Goal: Task Accomplishment & Management: Manage account settings

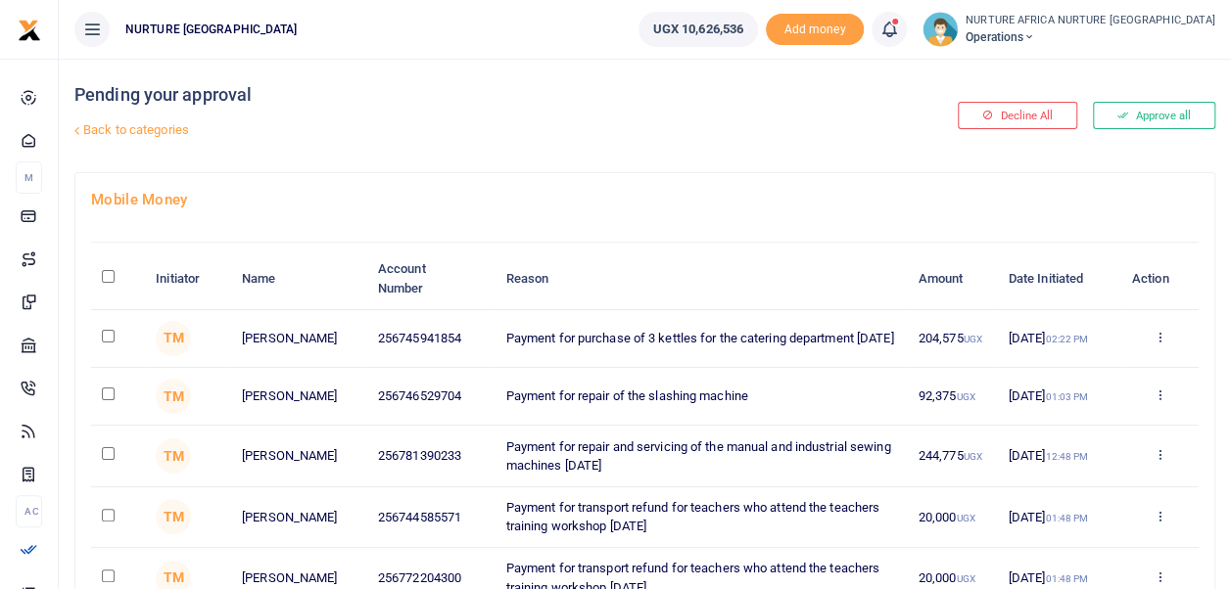
click at [110, 273] on input "\a \a : activate to sort column descending" at bounding box center [108, 276] width 13 height 13
checkbox input "true"
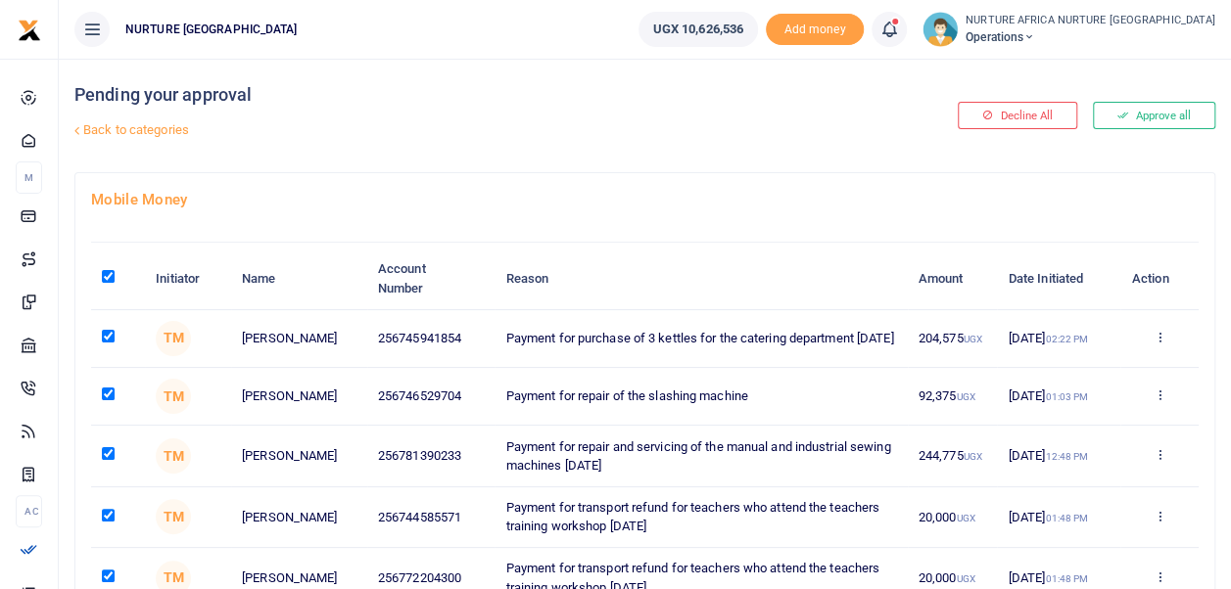
checkbox input "true"
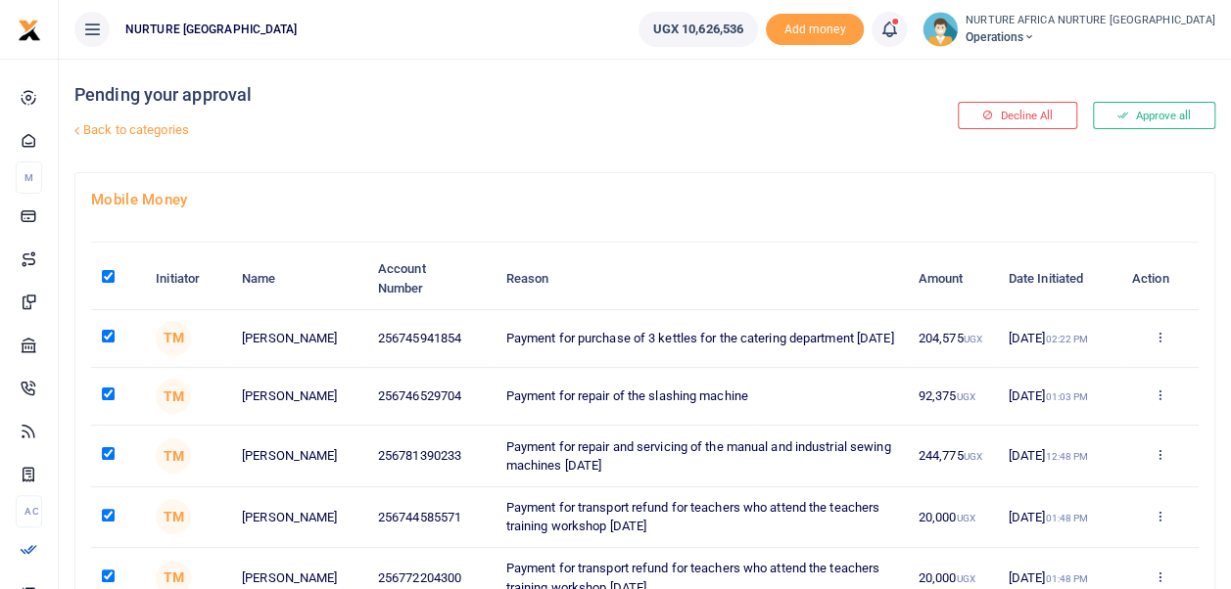
checkbox input "true"
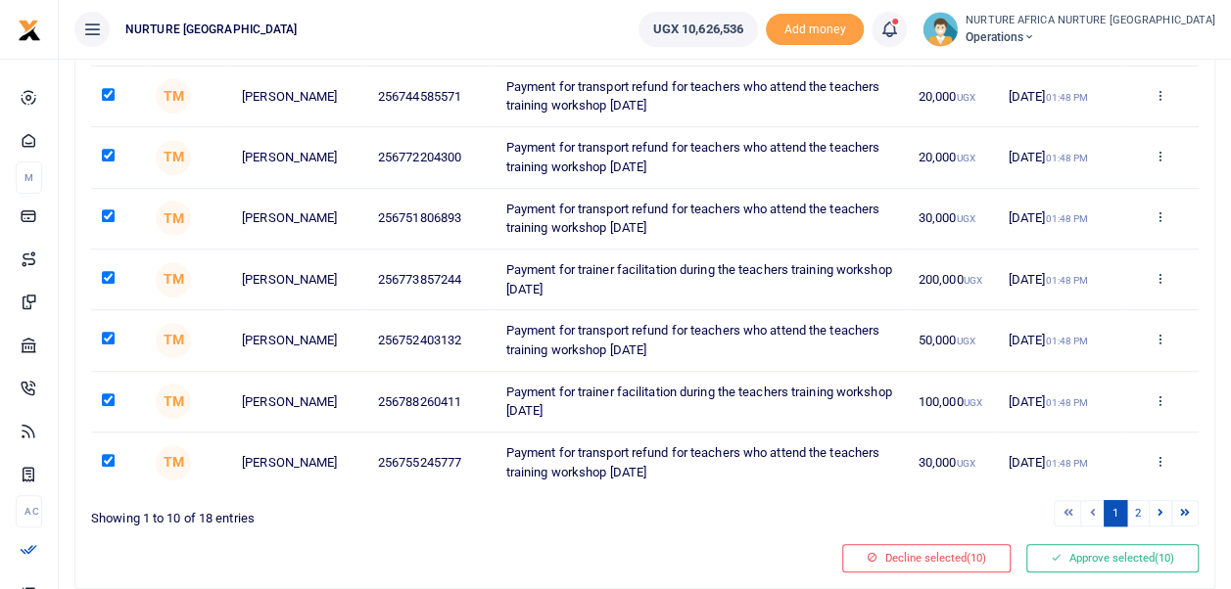
scroll to position [434, 0]
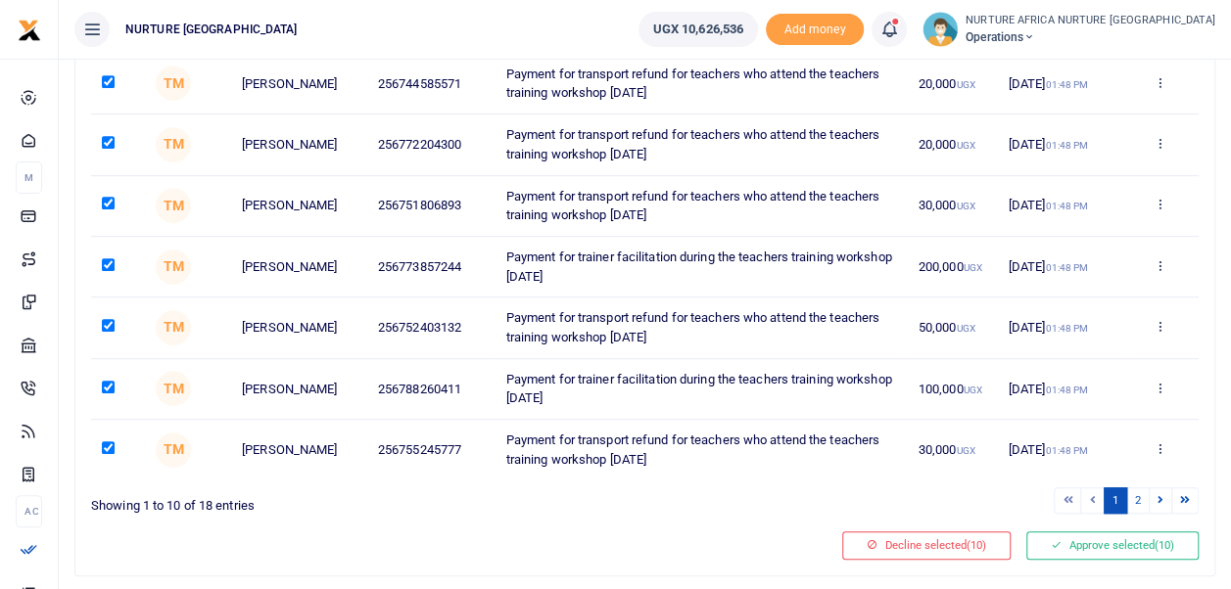
click at [106, 390] on input "checkbox" at bounding box center [108, 387] width 13 height 13
checkbox input "false"
click at [1140, 501] on link "2" at bounding box center [1137, 501] width 23 height 26
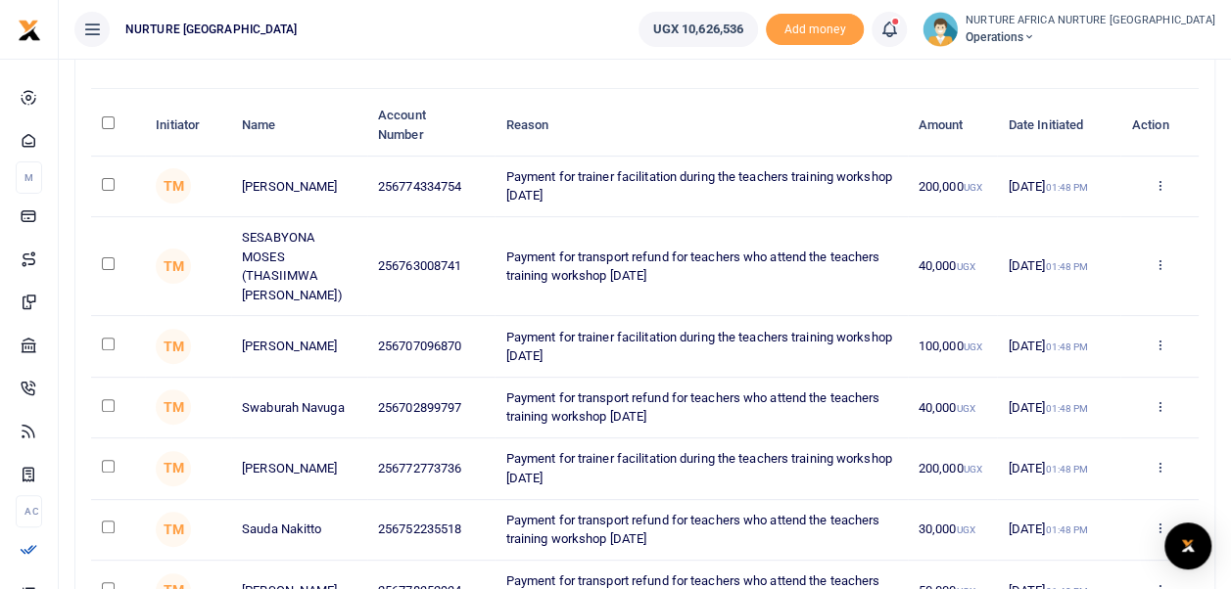
scroll to position [125, 0]
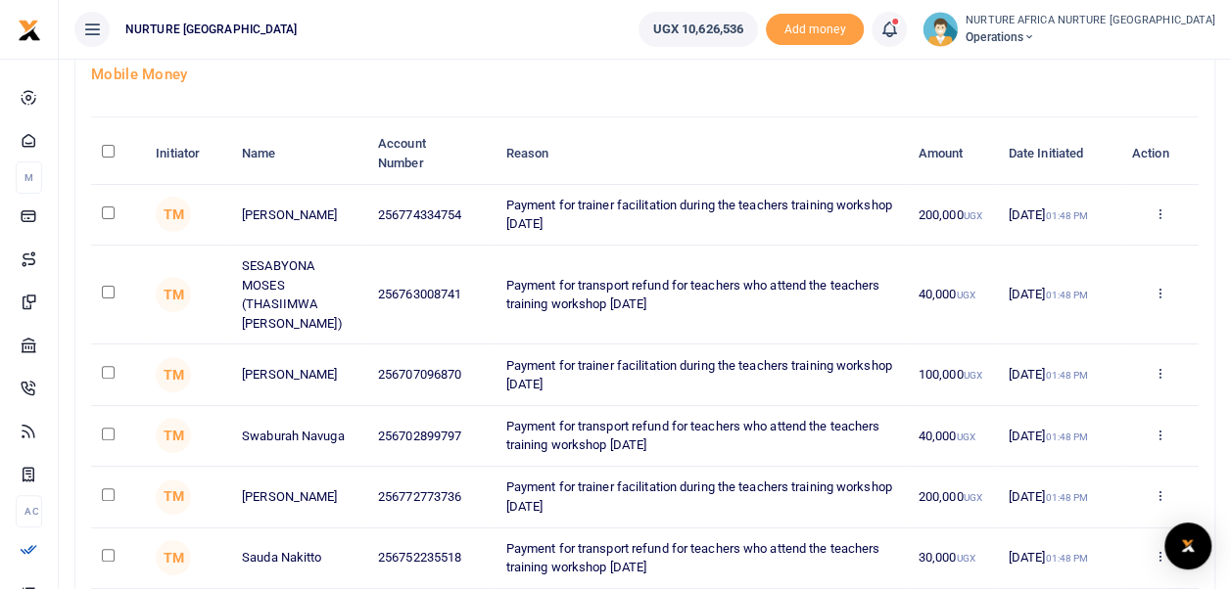
click at [105, 150] on input "\a \a : activate to sort column descending" at bounding box center [108, 151] width 13 height 13
checkbox input "true"
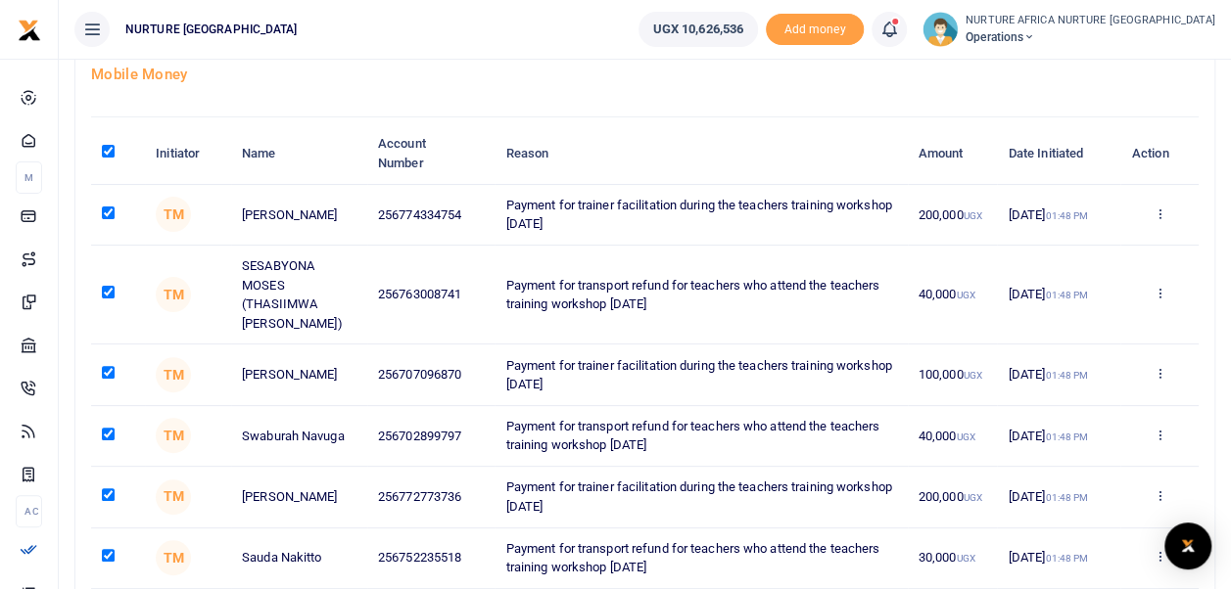
checkbox input "true"
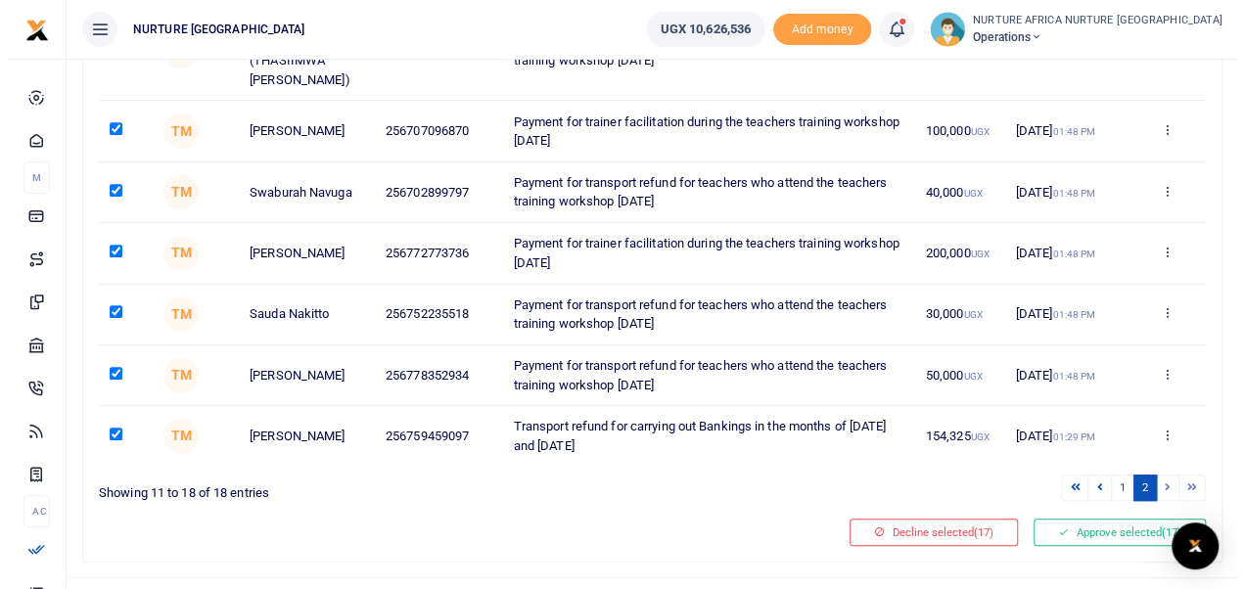
scroll to position [371, 0]
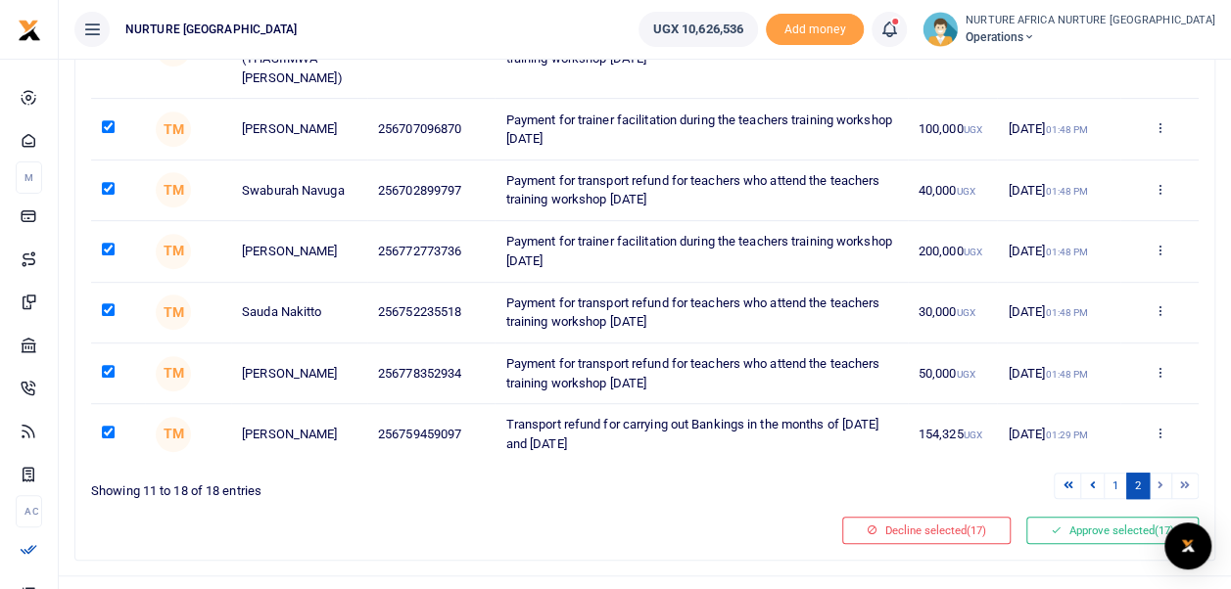
click at [108, 428] on input "checkbox" at bounding box center [108, 432] width 13 height 13
checkbox input "false"
click at [1044, 525] on button "Approve selected (16)" at bounding box center [1112, 530] width 172 height 27
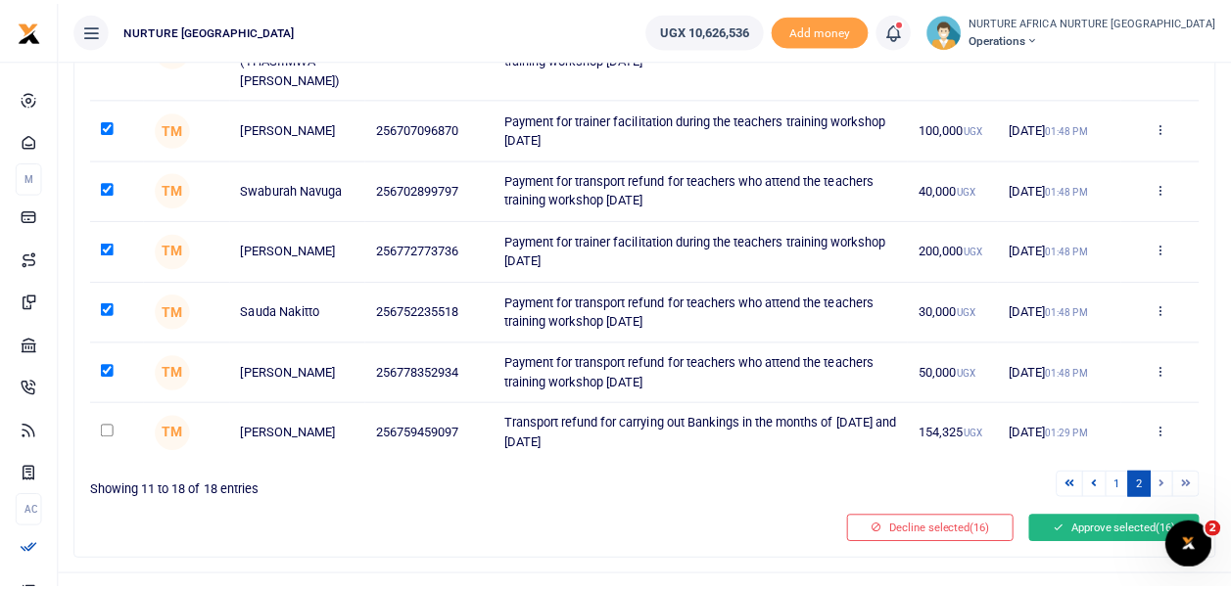
scroll to position [0, 0]
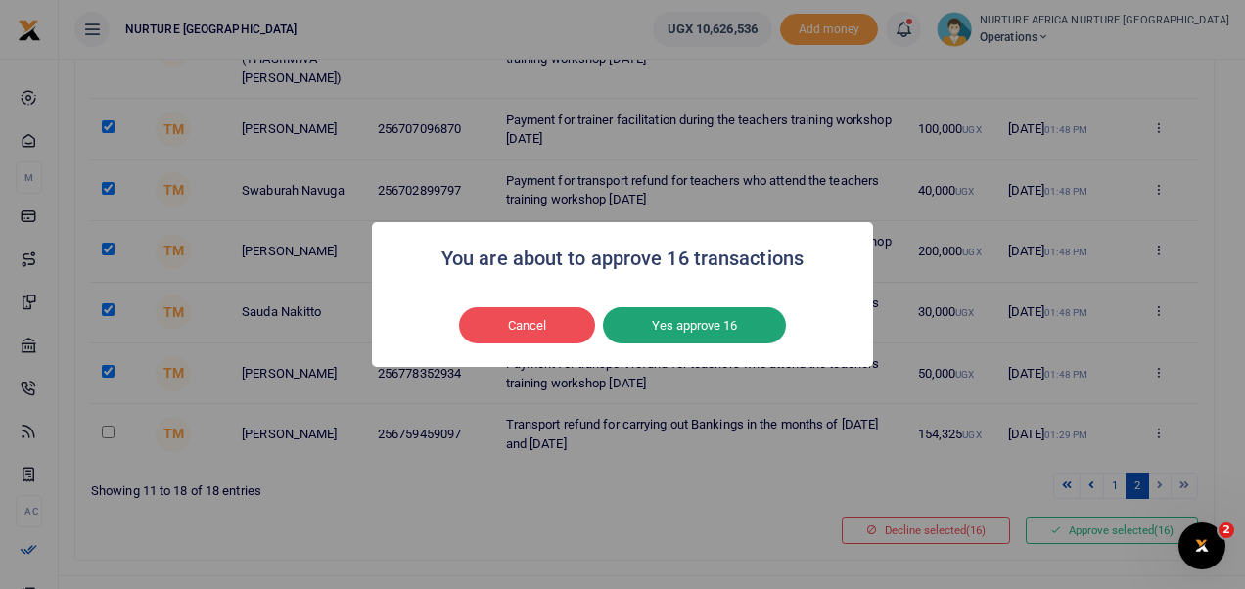
click at [681, 320] on button "Yes approve 16" at bounding box center [694, 325] width 183 height 37
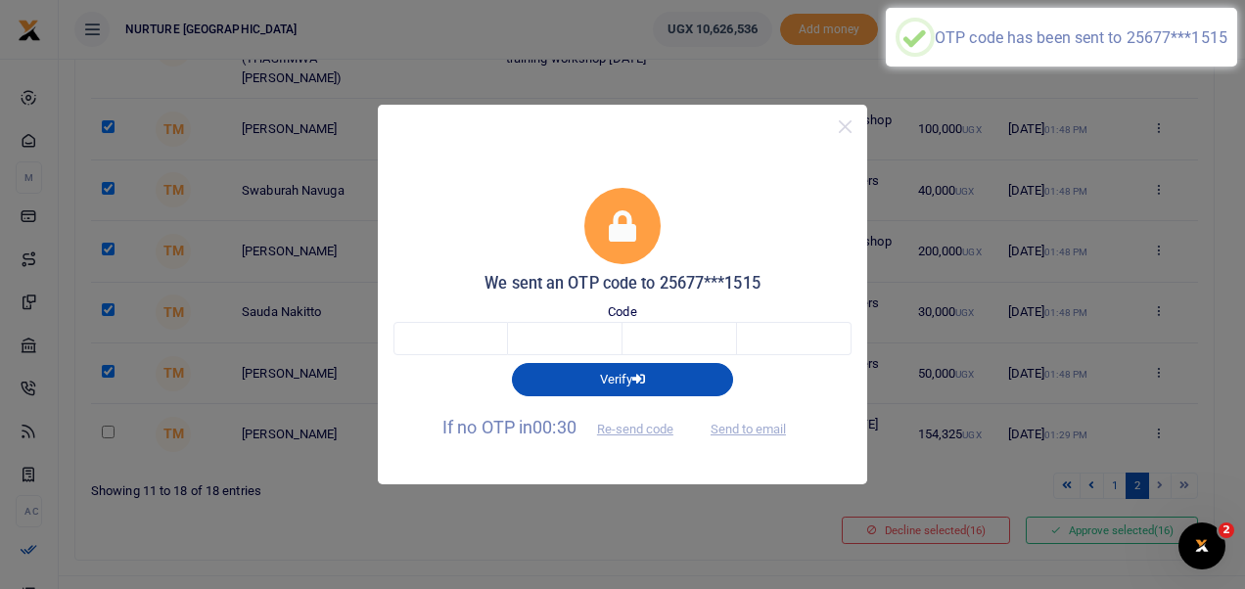
click at [478, 355] on div "Verify" at bounding box center [623, 375] width 474 height 41
click at [462, 341] on input "text" at bounding box center [451, 338] width 115 height 33
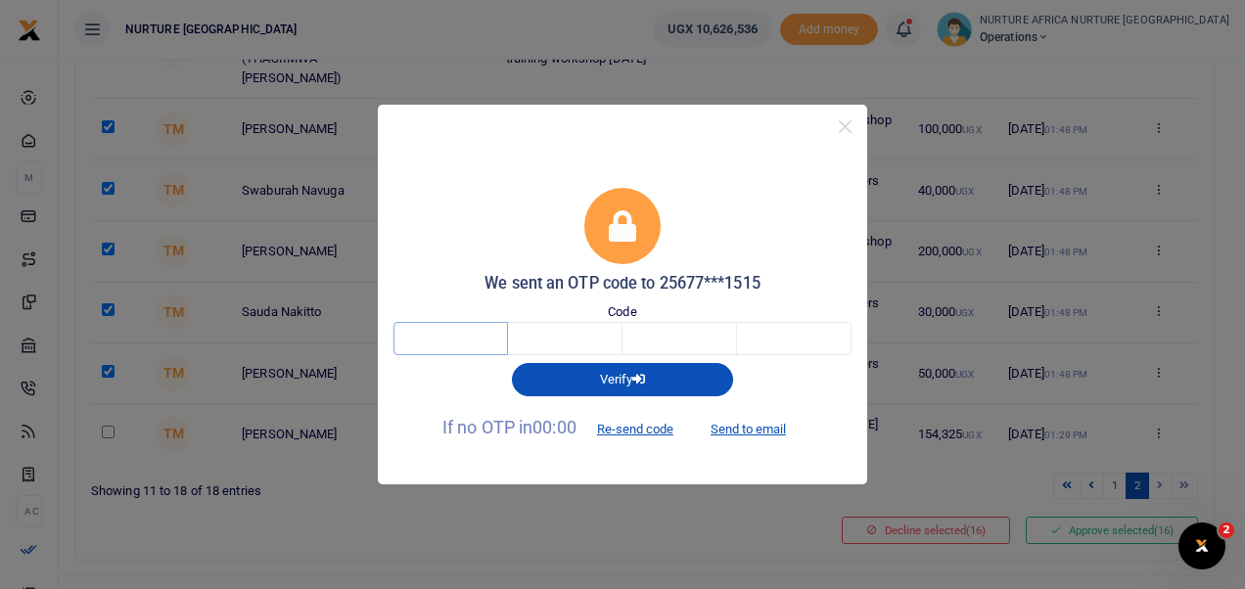
click at [427, 349] on input "text" at bounding box center [451, 338] width 115 height 33
type input "1"
type input "2"
type input "5"
type input "2"
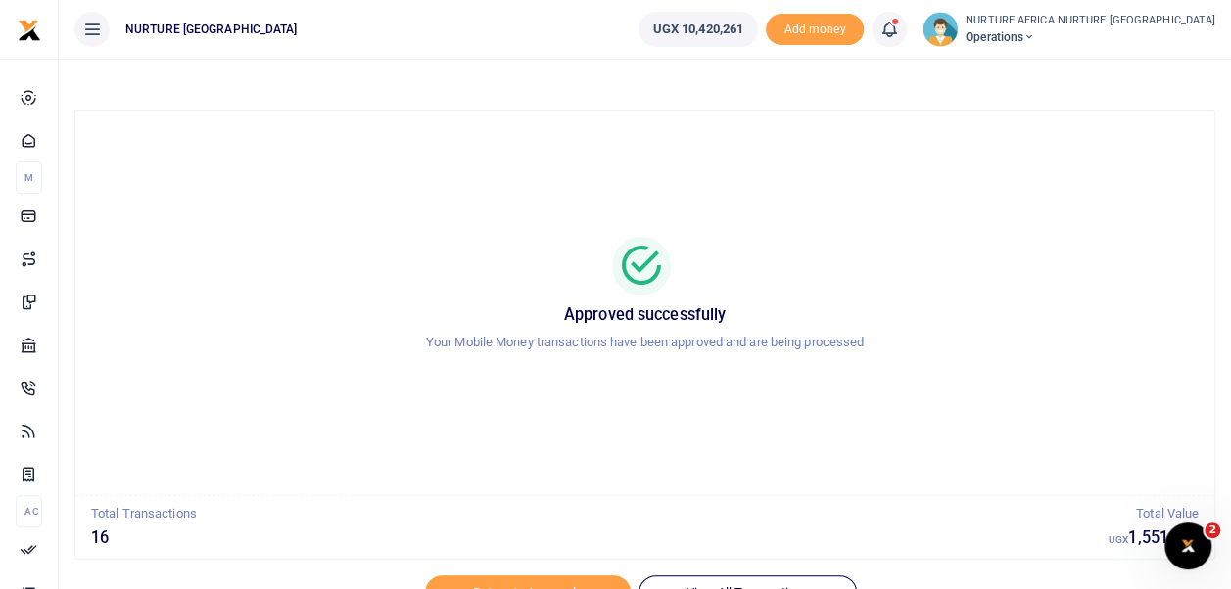
click at [899, 20] on icon at bounding box center [889, 30] width 20 height 22
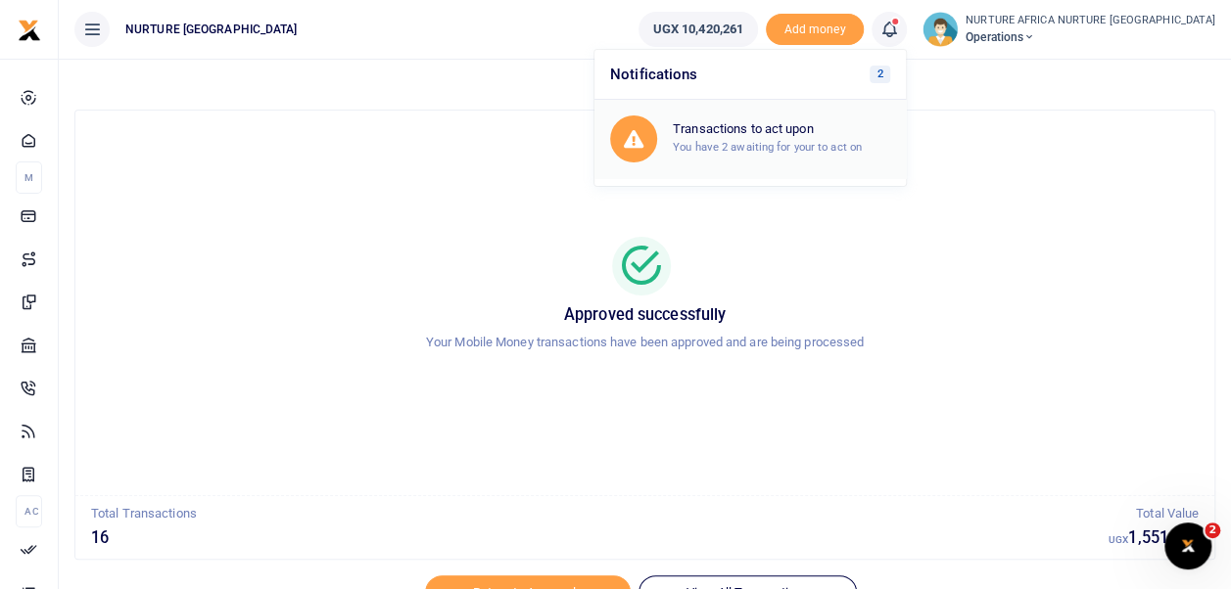
click at [826, 137] on div "Transactions to act upon You have 2 awaiting for your to act on" at bounding box center [781, 138] width 217 height 34
